Goal: Transaction & Acquisition: Purchase product/service

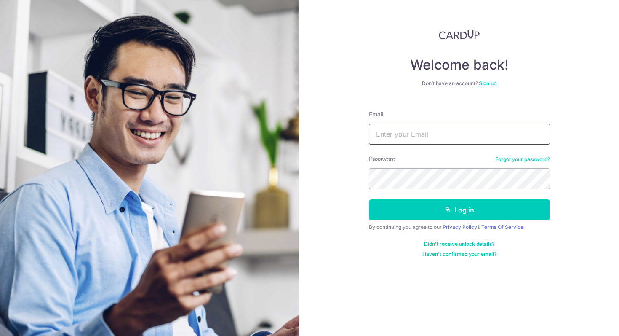
click at [393, 135] on input "Email" at bounding box center [459, 133] width 181 height 21
type input "siyunx@gmail.com"
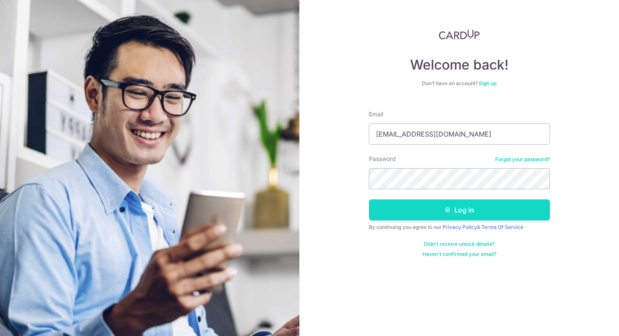
click at [450, 215] on button "Log in" at bounding box center [459, 209] width 181 height 21
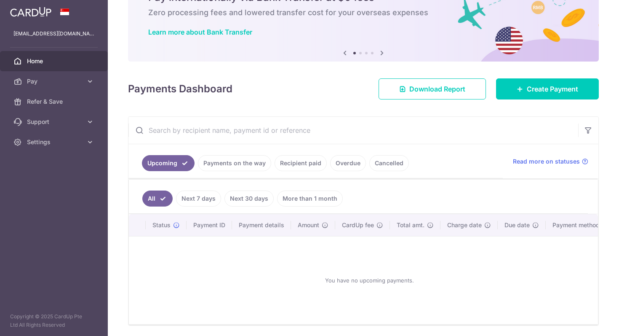
scroll to position [76, 0]
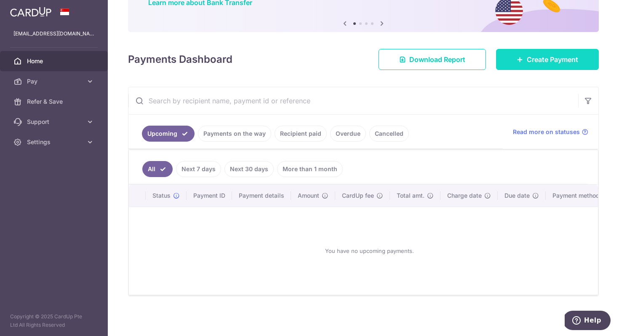
click at [555, 56] on span "Create Payment" at bounding box center [552, 59] width 51 height 10
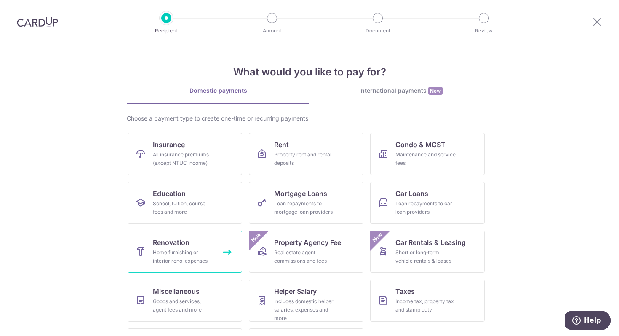
click at [184, 250] on div "Home furnishing or interior reno-expenses" at bounding box center [183, 256] width 61 height 17
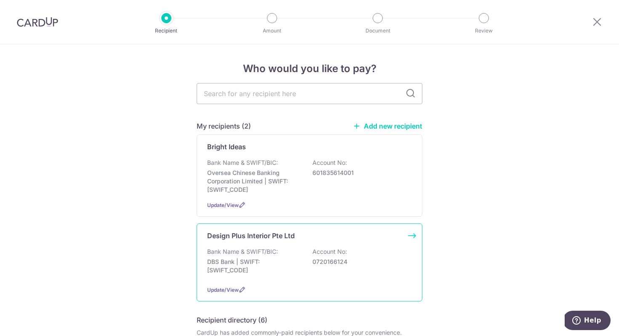
click at [240, 254] on p "Bank Name & SWIFT/BIC:" at bounding box center [242, 251] width 71 height 8
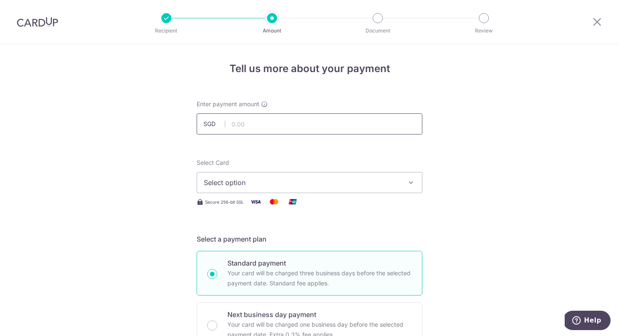
click at [257, 130] on input "text" at bounding box center [310, 123] width 226 height 21
type input "5,000.00"
click at [334, 183] on span "Select option" at bounding box center [302, 182] width 196 height 10
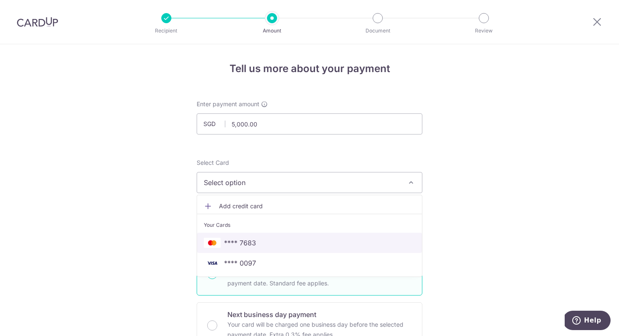
click at [289, 241] on span "**** 7683" at bounding box center [309, 242] width 211 height 10
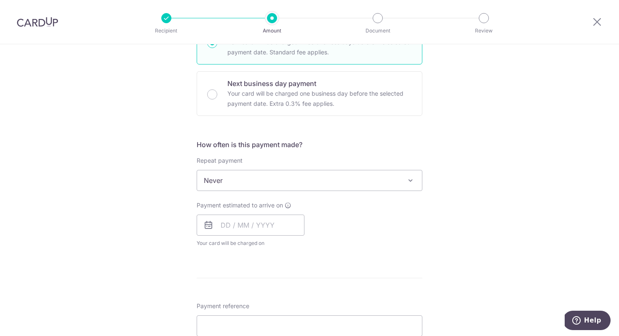
scroll to position [234, 0]
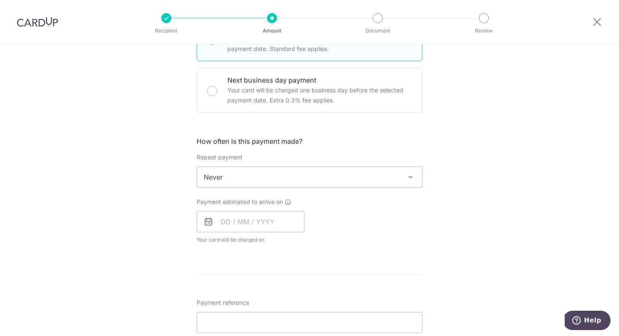
click at [302, 183] on span "Never" at bounding box center [309, 177] width 225 height 20
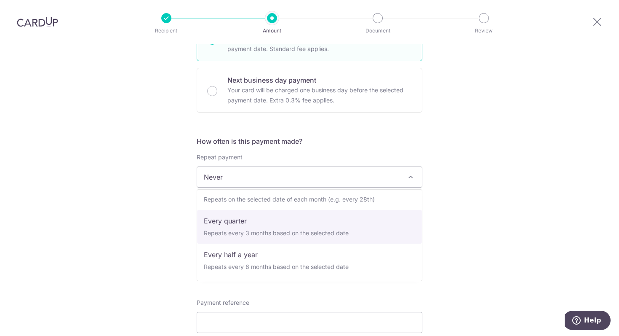
scroll to position [0, 0]
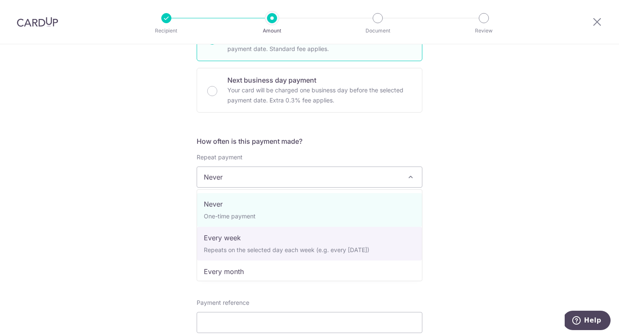
select select "2"
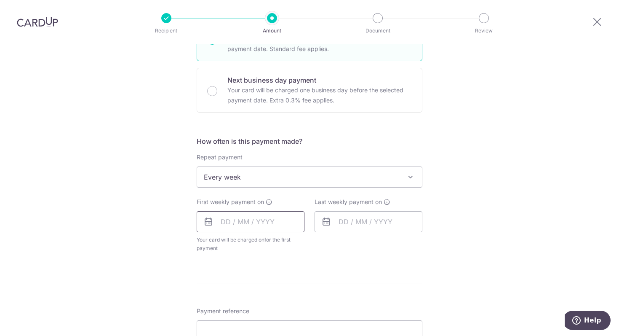
click at [229, 223] on input "text" at bounding box center [251, 221] width 108 height 21
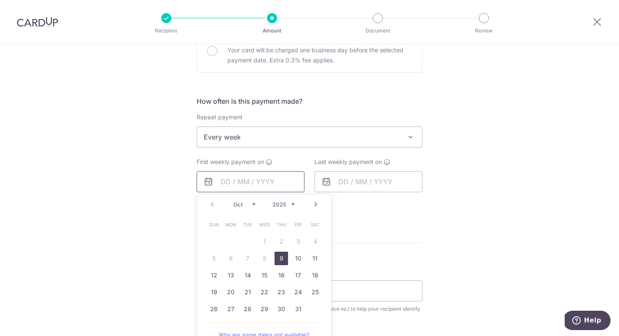
scroll to position [276, 0]
click at [280, 258] on link "9" at bounding box center [281, 256] width 13 height 13
type input "[DATE]"
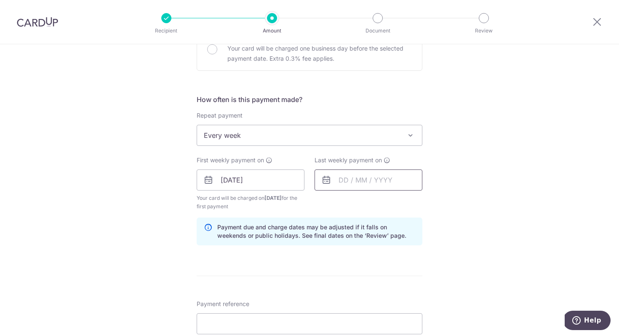
click at [346, 173] on input "text" at bounding box center [369, 179] width 108 height 21
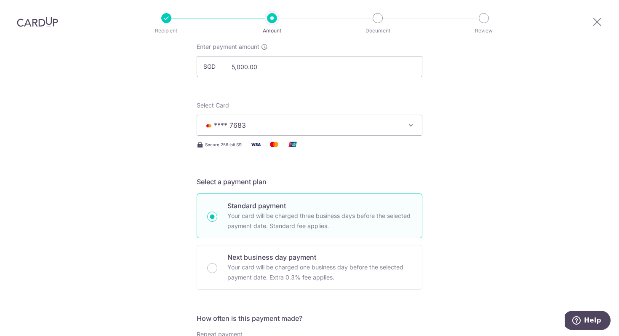
scroll to position [0, 0]
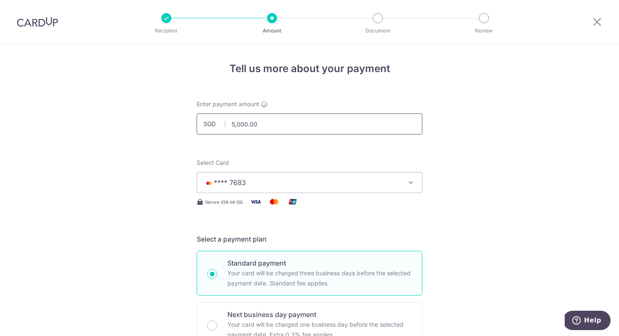
drag, startPoint x: 300, startPoint y: 118, endPoint x: 301, endPoint y: 125, distance: 6.4
click at [301, 125] on input "5,000.00" at bounding box center [310, 123] width 226 height 21
drag, startPoint x: 299, startPoint y: 124, endPoint x: 191, endPoint y: 126, distance: 108.2
click at [192, 126] on div "Enter payment amount SGD 5,000.00 5000.00" at bounding box center [310, 116] width 236 height 35
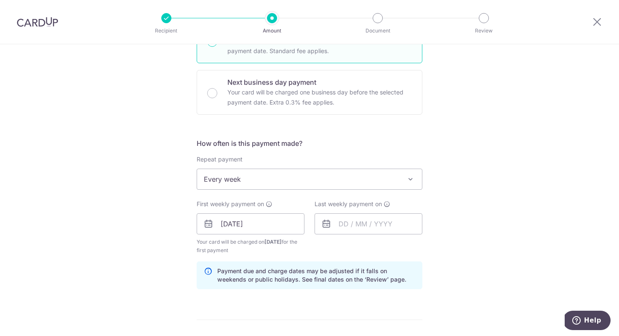
scroll to position [231, 0]
click at [328, 226] on icon at bounding box center [326, 224] width 10 height 10
type input "4,482.00"
click at [353, 225] on input "text" at bounding box center [369, 224] width 108 height 21
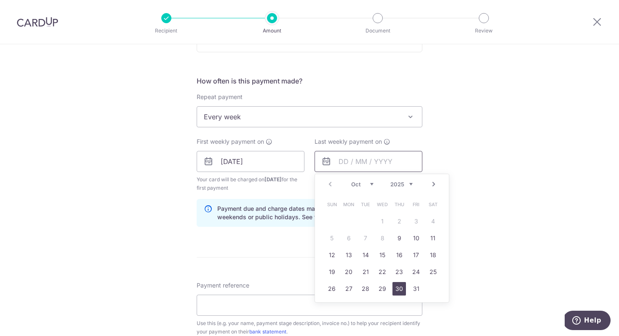
scroll to position [296, 0]
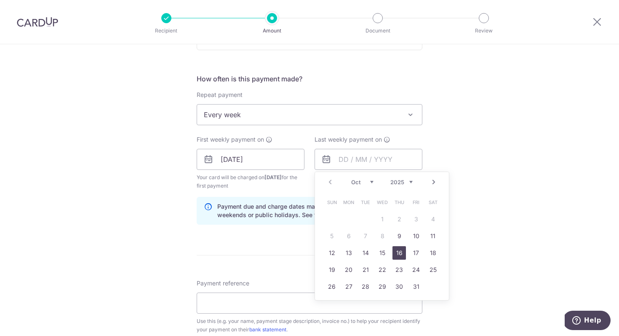
click at [397, 254] on link "16" at bounding box center [398, 252] width 13 height 13
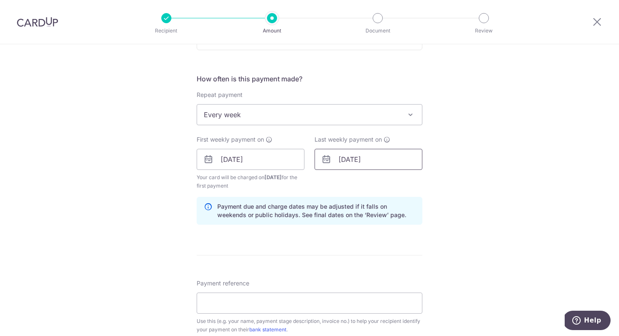
click at [372, 163] on input "16/10/2025" at bounding box center [369, 159] width 108 height 21
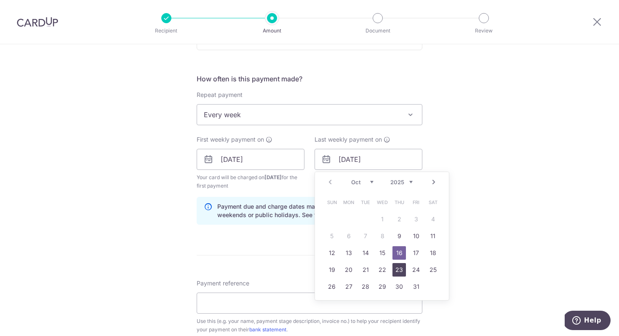
click at [401, 269] on link "23" at bounding box center [398, 269] width 13 height 13
type input "23/10/2025"
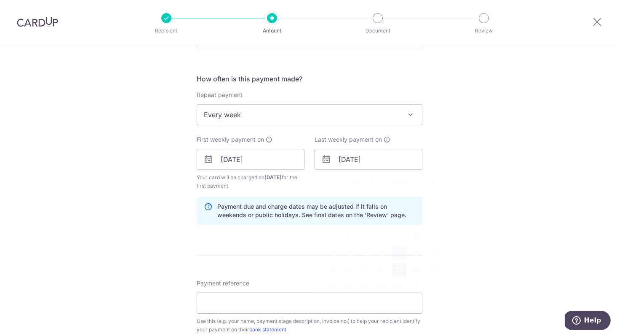
scroll to position [296, 0]
click at [445, 217] on div "Tell us more about your payment Enter payment amount SGD 4,482.00 4482.00 Selec…" at bounding box center [309, 178] width 619 height 861
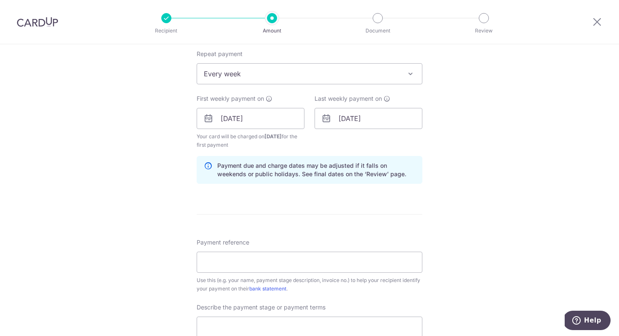
scroll to position [344, 0]
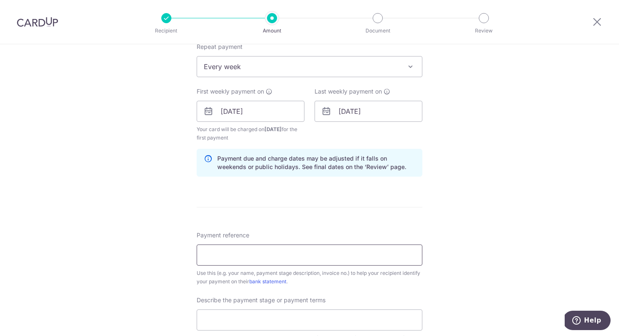
click at [318, 260] on input "Payment reference" at bounding box center [310, 254] width 226 height 21
paste input "DP-2025-115"
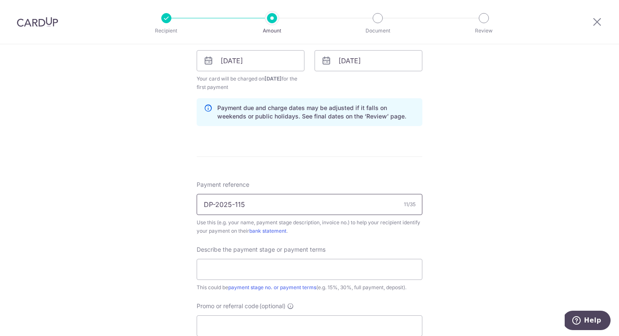
scroll to position [395, 0]
type input "DP-2025-115"
click at [316, 267] on input "text" at bounding box center [310, 269] width 226 height 21
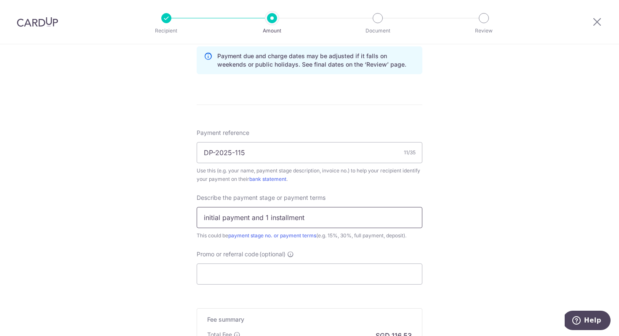
scroll to position [461, 0]
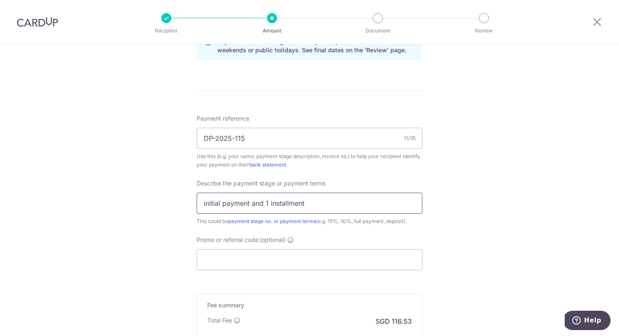
drag, startPoint x: 315, startPoint y: 204, endPoint x: 251, endPoint y: 202, distance: 63.2
click at [251, 202] on input "initial payment and 1 installment" at bounding box center [310, 202] width 226 height 21
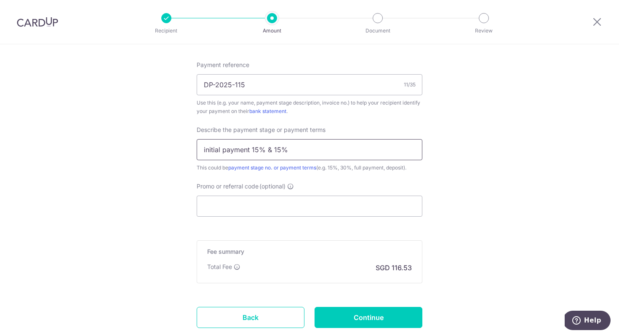
scroll to position [519, 0]
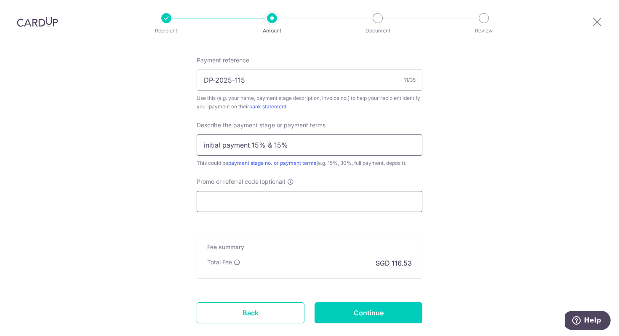
type input "initial payment 15% & 15%"
click at [256, 209] on input "Promo or referral code (optional)" at bounding box center [310, 201] width 226 height 21
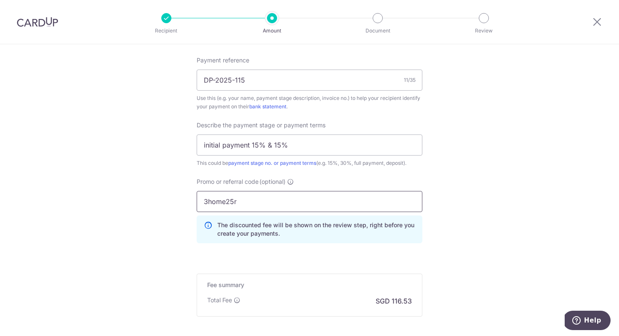
type input "3home25r"
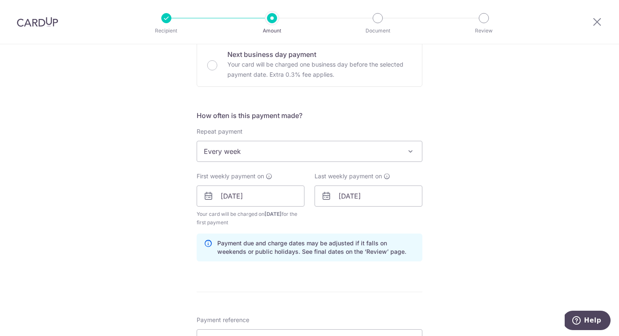
scroll to position [261, 0]
click at [379, 196] on input "23/10/2025" at bounding box center [369, 194] width 108 height 21
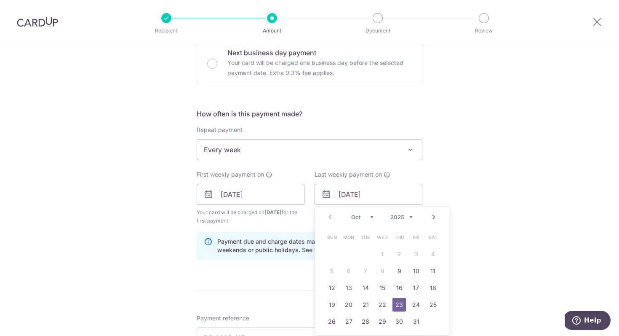
click at [437, 190] on div "Tell us more about your payment Enter payment amount SGD 4,482.00 4482.00 Selec…" at bounding box center [309, 232] width 619 height 899
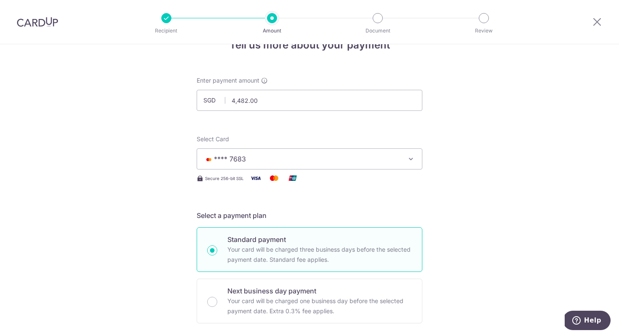
scroll to position [3, 0]
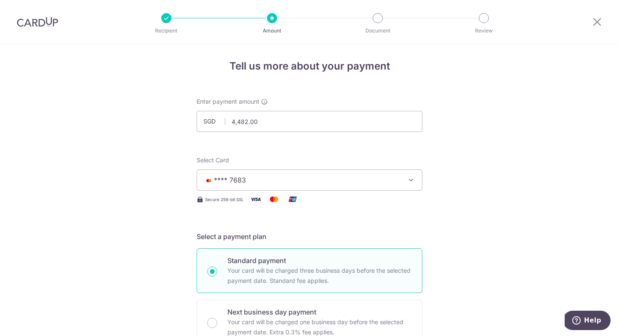
click at [397, 178] on span "**** 7683" at bounding box center [302, 180] width 196 height 10
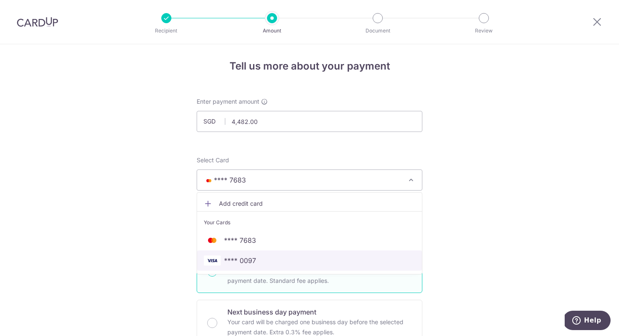
click at [309, 261] on span "**** 0097" at bounding box center [309, 260] width 211 height 10
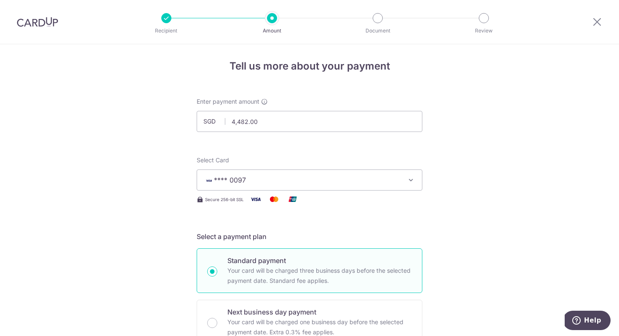
click at [368, 177] on span "**** 0097" at bounding box center [302, 180] width 196 height 10
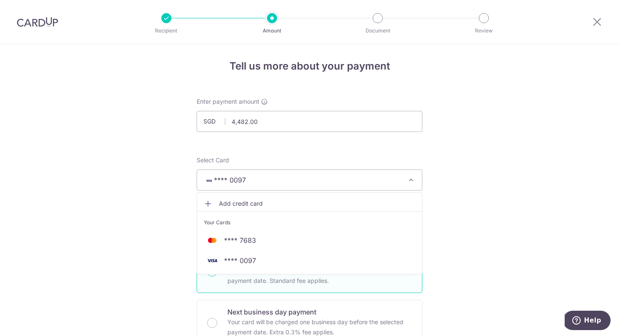
click at [248, 201] on span "Add credit card" at bounding box center [317, 203] width 196 height 8
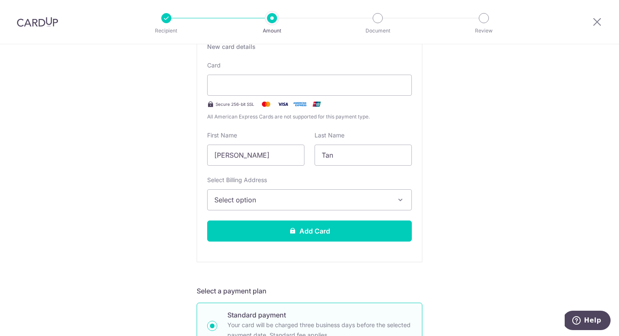
scroll to position [171, 0]
click at [251, 193] on button "Select option" at bounding box center [309, 199] width 205 height 21
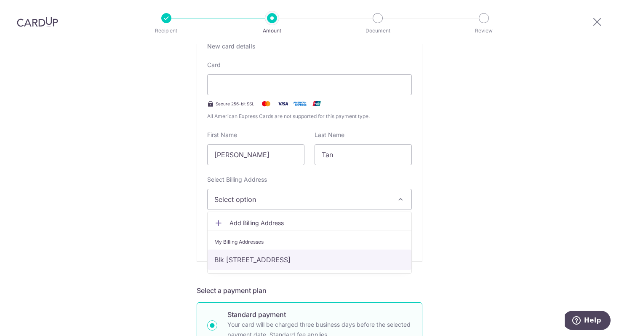
click at [257, 258] on link "Blk 788 #13-1491, Yishun Avenue 2 , Singapore, Singapore-760788" at bounding box center [310, 259] width 204 height 20
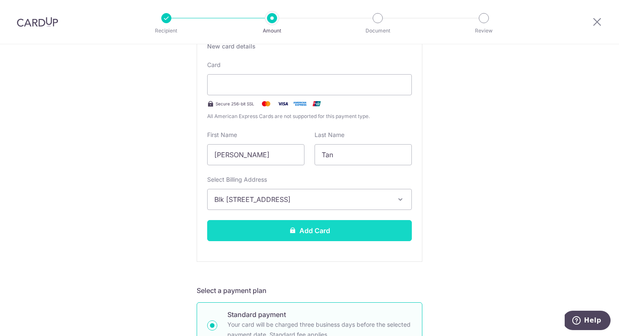
click at [283, 227] on button "Add Card" at bounding box center [309, 230] width 205 height 21
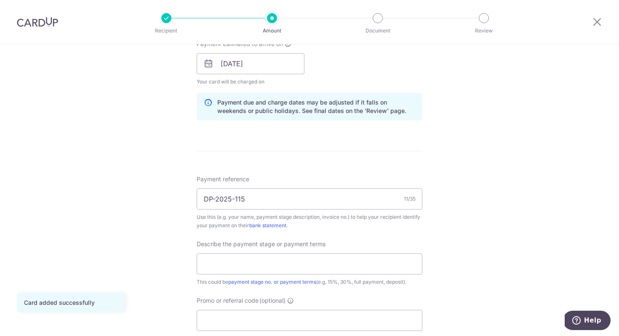
scroll to position [393, 0]
click at [249, 263] on input "text" at bounding box center [310, 262] width 226 height 21
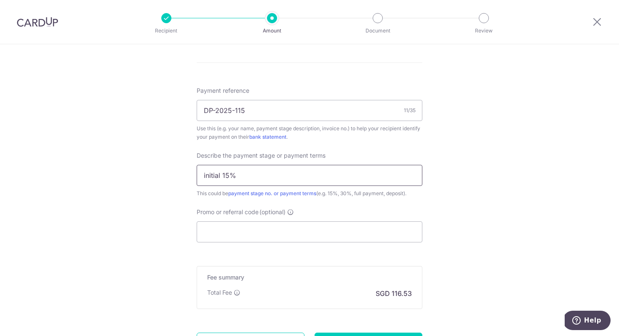
scroll to position [482, 0]
type input "initial 15%"
click at [269, 239] on input "Promo or referral code (optional)" at bounding box center [310, 230] width 226 height 21
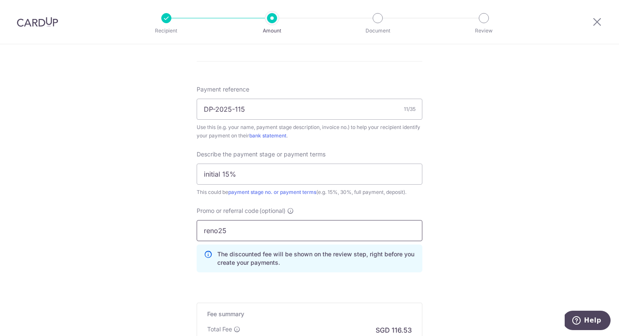
type input "reno25"
click at [196, 268] on div "Promo or referral code (optional) reno25 The discounted fee will be shown on th…" at bounding box center [310, 242] width 236 height 72
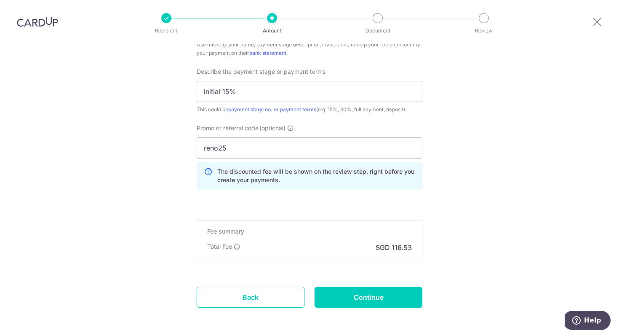
scroll to position [599, 0]
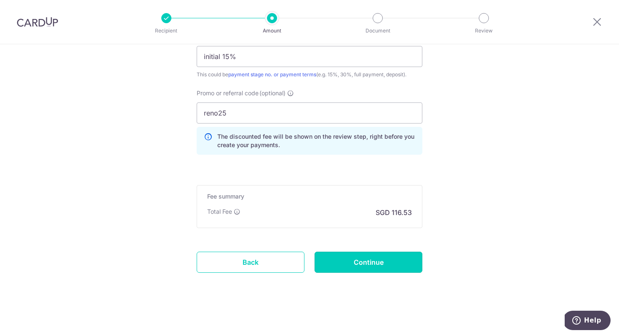
click at [344, 265] on input "Continue" at bounding box center [369, 261] width 108 height 21
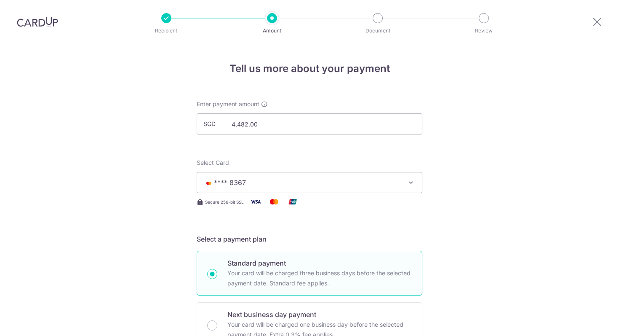
scroll to position [611, 0]
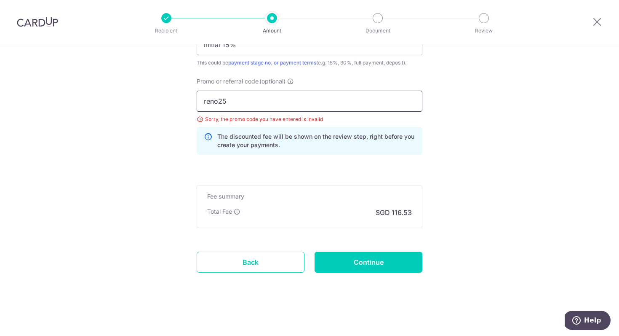
drag, startPoint x: 276, startPoint y: 104, endPoint x: 144, endPoint y: 102, distance: 131.4
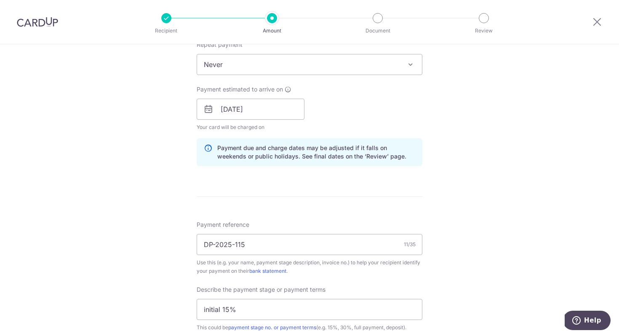
scroll to position [307, 0]
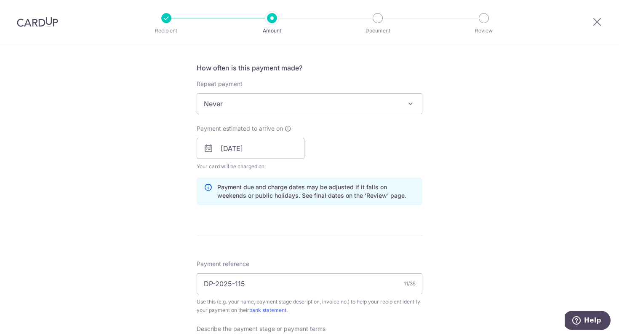
click at [285, 104] on span "Never" at bounding box center [309, 103] width 225 height 20
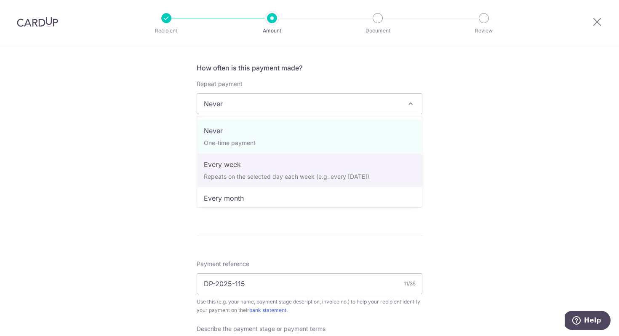
select select "2"
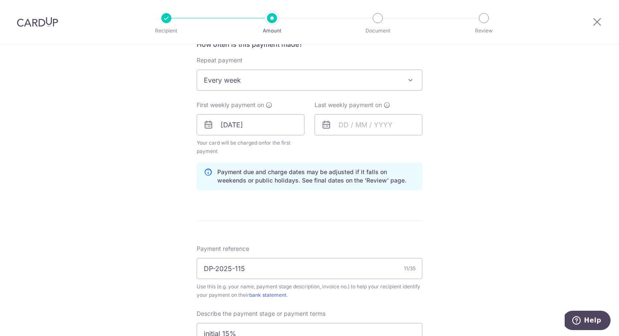
scroll to position [334, 0]
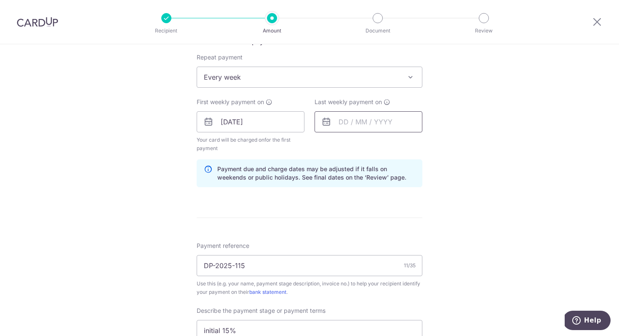
click at [354, 128] on input "text" at bounding box center [369, 121] width 108 height 21
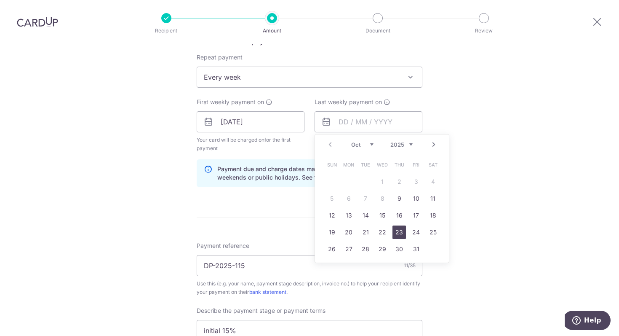
click at [395, 232] on link "23" at bounding box center [398, 231] width 13 height 13
type input "[DATE]"
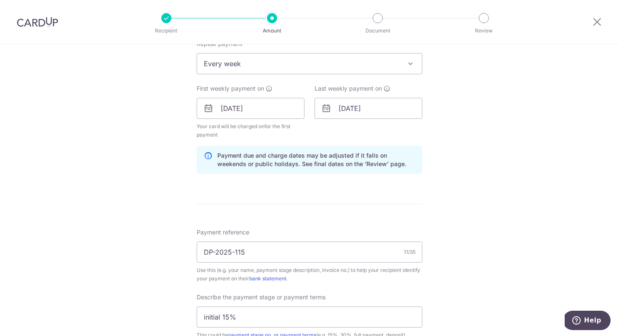
scroll to position [311, 0]
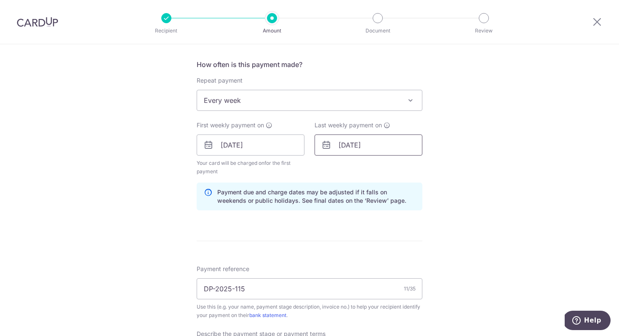
click at [371, 151] on input "[DATE]" at bounding box center [369, 144] width 108 height 21
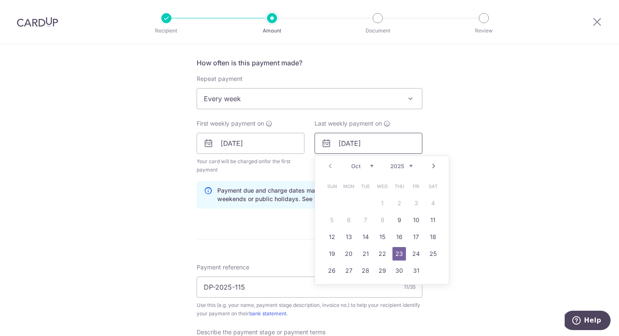
scroll to position [320, 0]
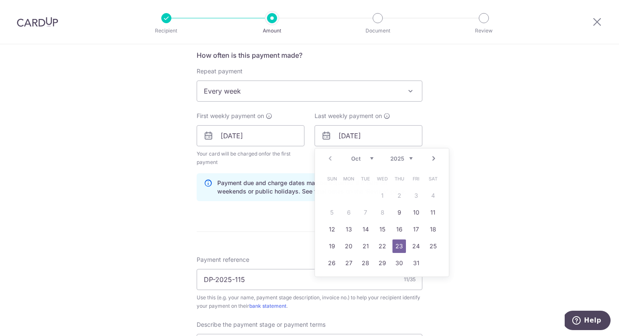
click at [445, 143] on div "Tell us more about your payment Enter payment amount SGD 4,482.00 4482.00 Selec…" at bounding box center [309, 179] width 619 height 911
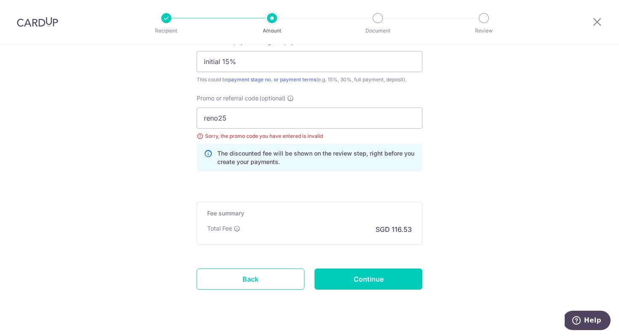
scroll to position [619, 0]
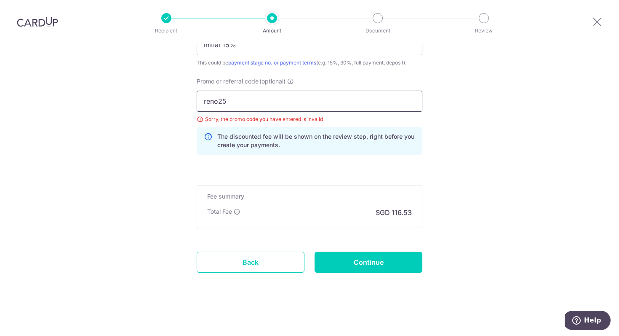
drag, startPoint x: 328, startPoint y: 104, endPoint x: 99, endPoint y: 99, distance: 228.7
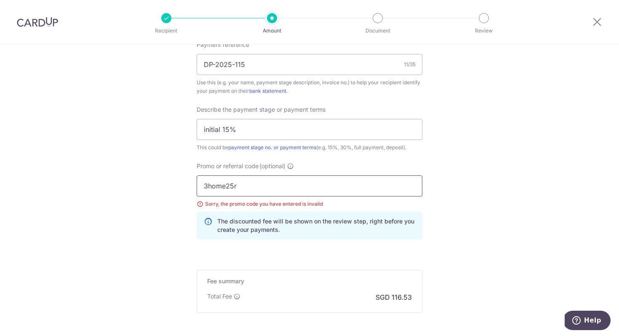
scroll to position [529, 0]
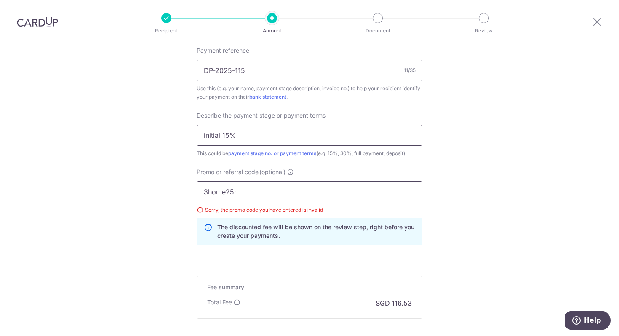
type input "3home25r"
click at [253, 143] on input "initial 15%" at bounding box center [310, 135] width 226 height 21
type input "i"
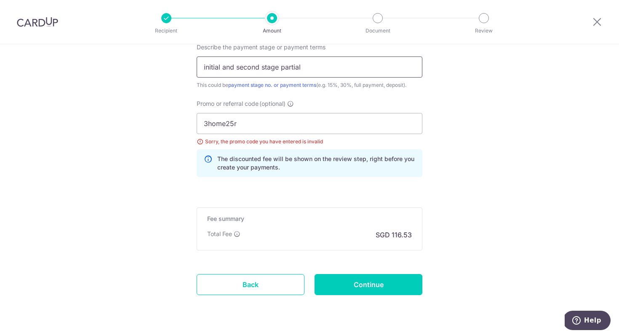
scroll to position [599, 0]
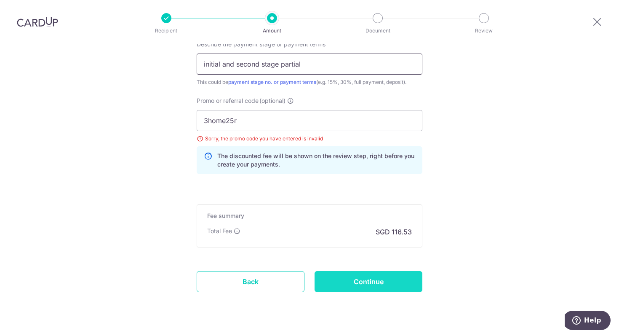
type input "initial and second stage partial"
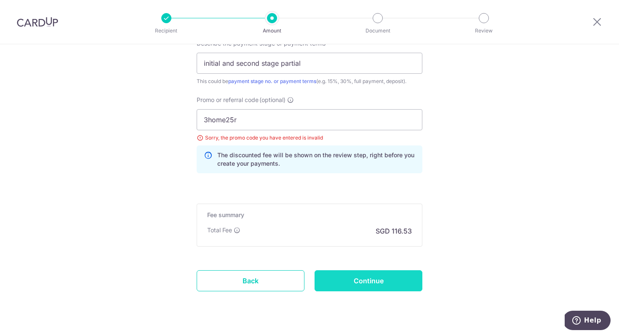
click at [342, 277] on input "Continue" at bounding box center [369, 280] width 108 height 21
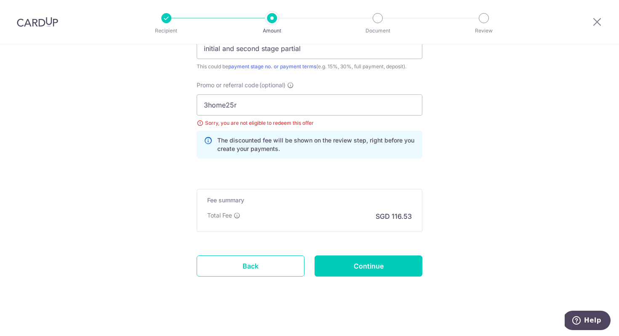
scroll to position [576, 0]
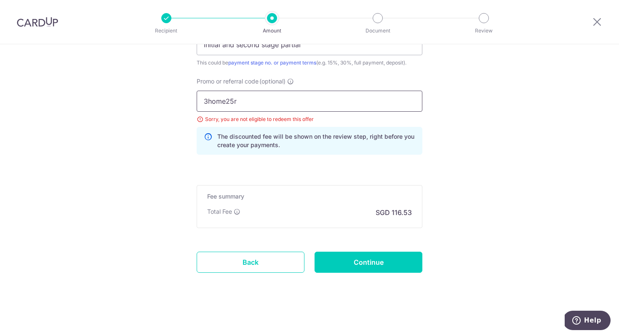
drag, startPoint x: 304, startPoint y: 104, endPoint x: 98, endPoint y: 98, distance: 206.0
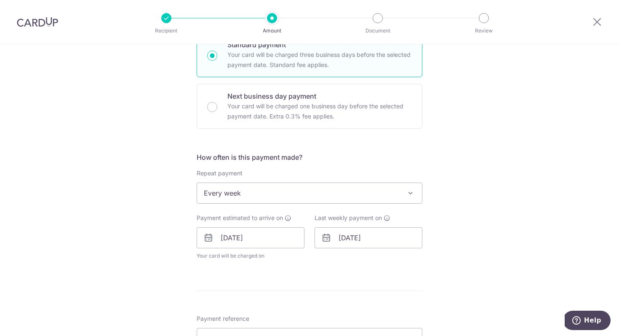
scroll to position [147, 0]
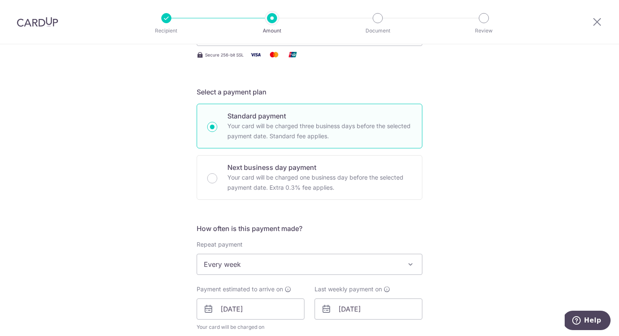
click at [249, 260] on span "Every week" at bounding box center [309, 264] width 225 height 20
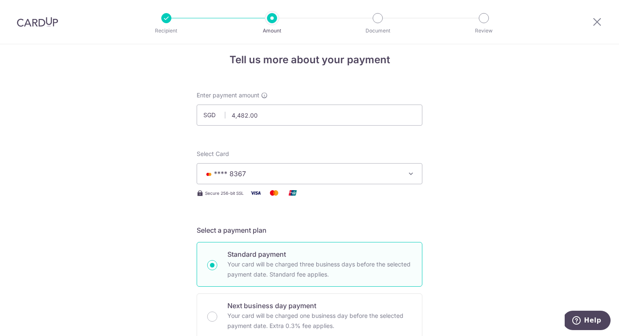
scroll to position [0, 0]
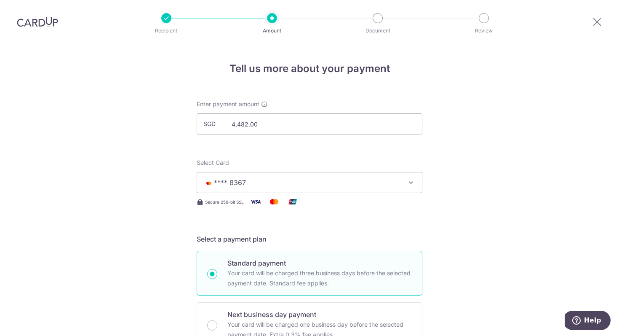
click at [263, 179] on span "**** 8367" at bounding box center [302, 182] width 196 height 10
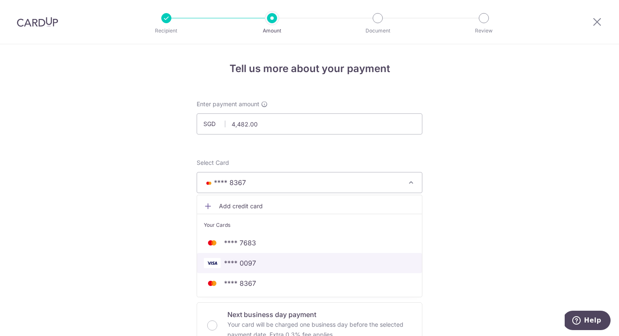
click at [276, 268] on link "**** 0097" at bounding box center [309, 263] width 225 height 20
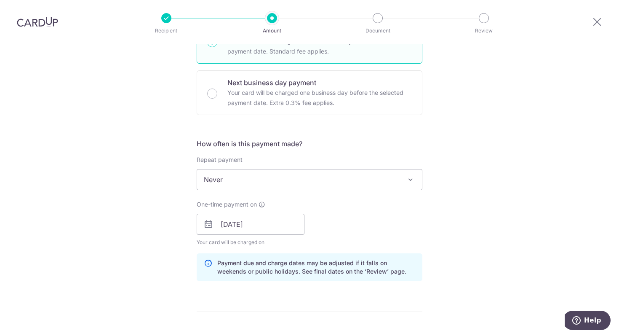
scroll to position [233, 0]
click at [272, 174] on span "Never" at bounding box center [309, 178] width 225 height 20
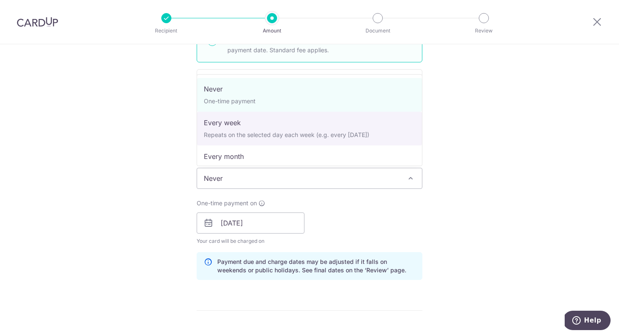
select select "2"
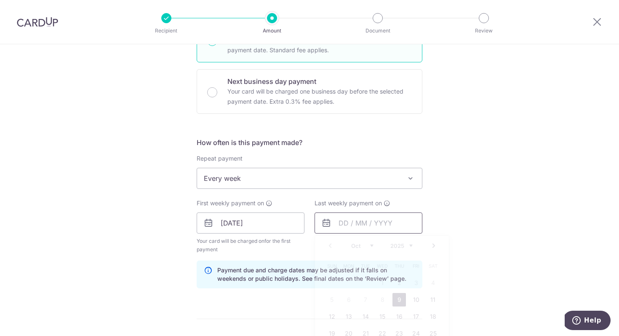
click at [347, 232] on input "text" at bounding box center [369, 222] width 108 height 21
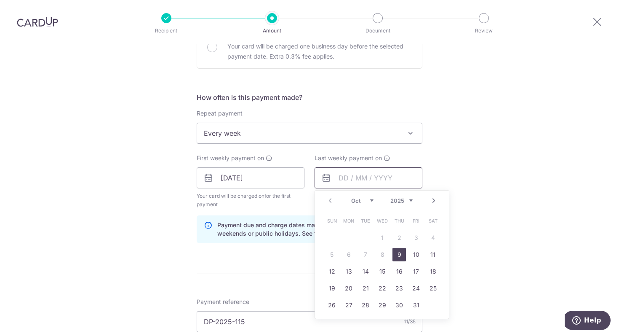
scroll to position [285, 0]
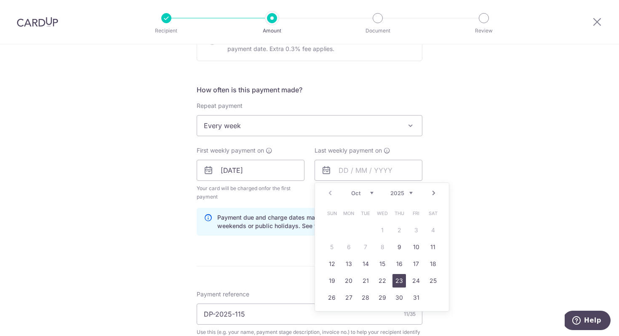
click at [400, 277] on link "23" at bounding box center [398, 280] width 13 height 13
type input "23/10/2025"
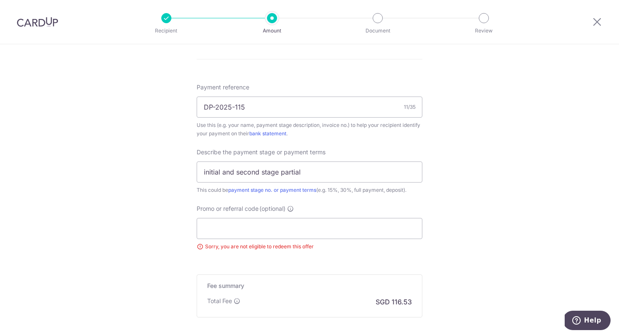
scroll to position [498, 0]
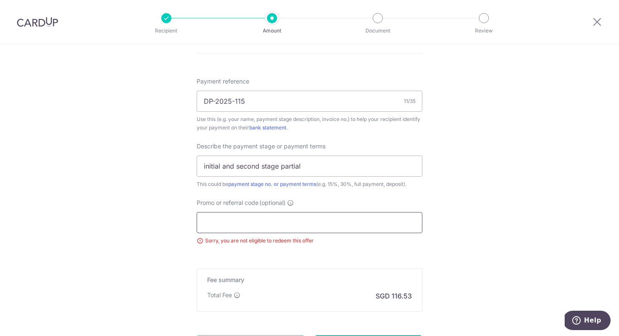
click at [300, 229] on input "Promo or referral code (optional)" at bounding box center [310, 222] width 226 height 21
type input "v"
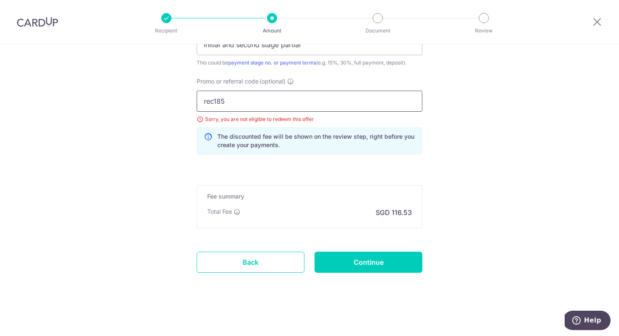
scroll to position [618, 0]
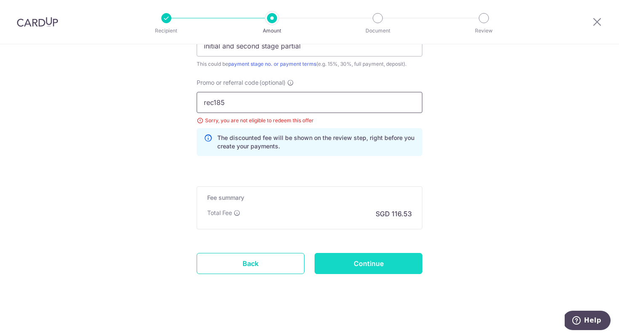
type input "rec185"
click at [364, 263] on input "Continue" at bounding box center [369, 263] width 108 height 21
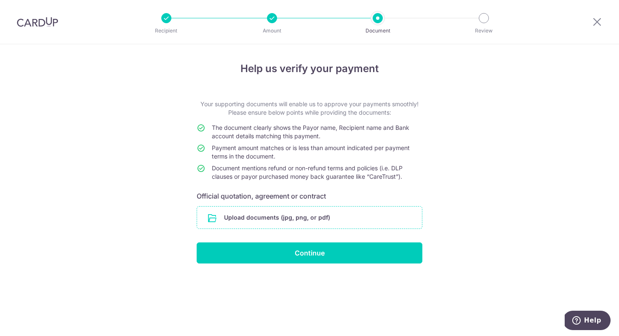
click at [274, 221] on input "file" at bounding box center [309, 217] width 225 height 22
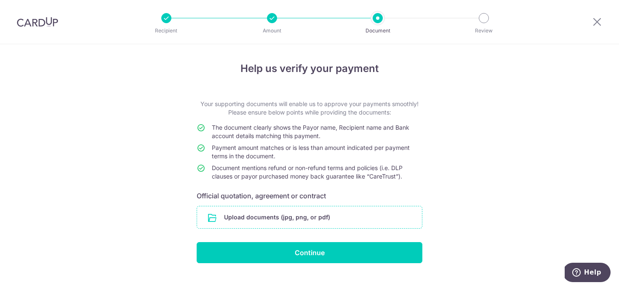
click at [308, 212] on input "file" at bounding box center [309, 217] width 225 height 22
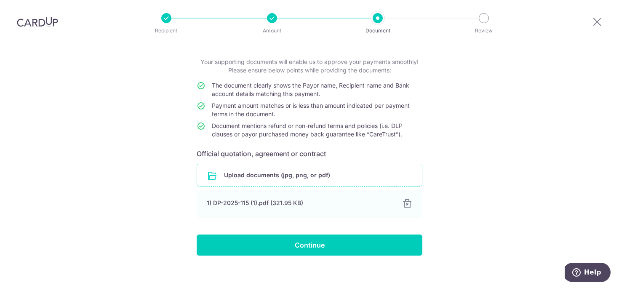
scroll to position [49, 0]
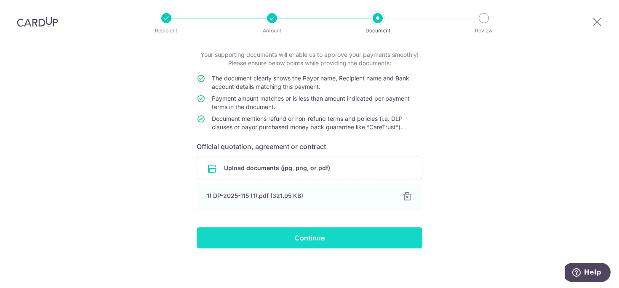
click at [322, 239] on input "Continue" at bounding box center [310, 237] width 226 height 21
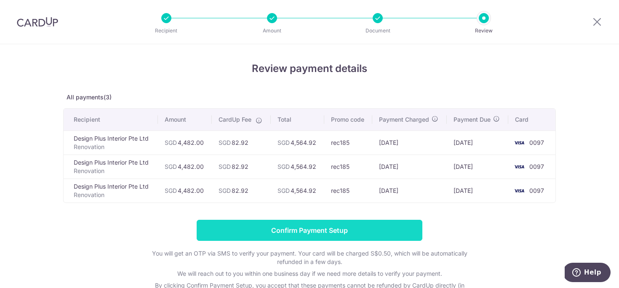
click at [304, 233] on input "Confirm Payment Setup" at bounding box center [310, 230] width 226 height 21
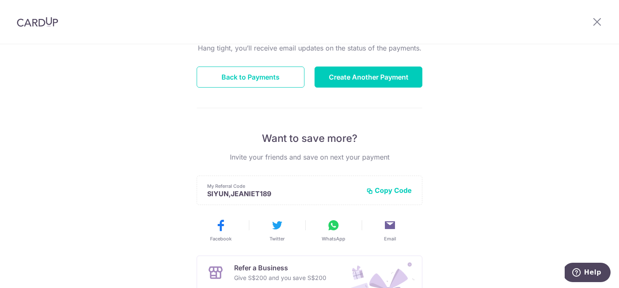
scroll to position [91, 0]
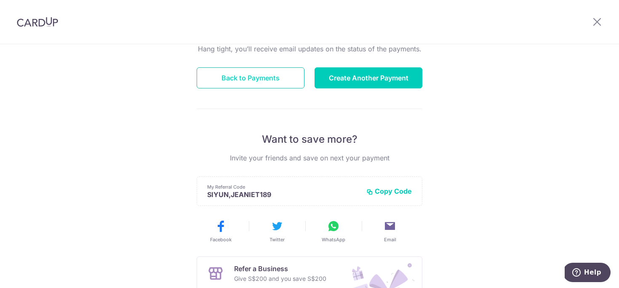
click at [281, 83] on button "Back to Payments" at bounding box center [251, 77] width 108 height 21
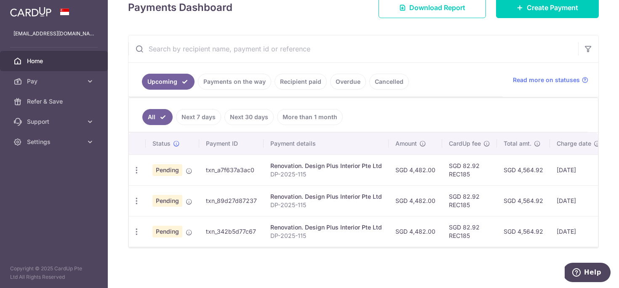
scroll to position [125, 0]
